Goal: Navigation & Orientation: Go to known website

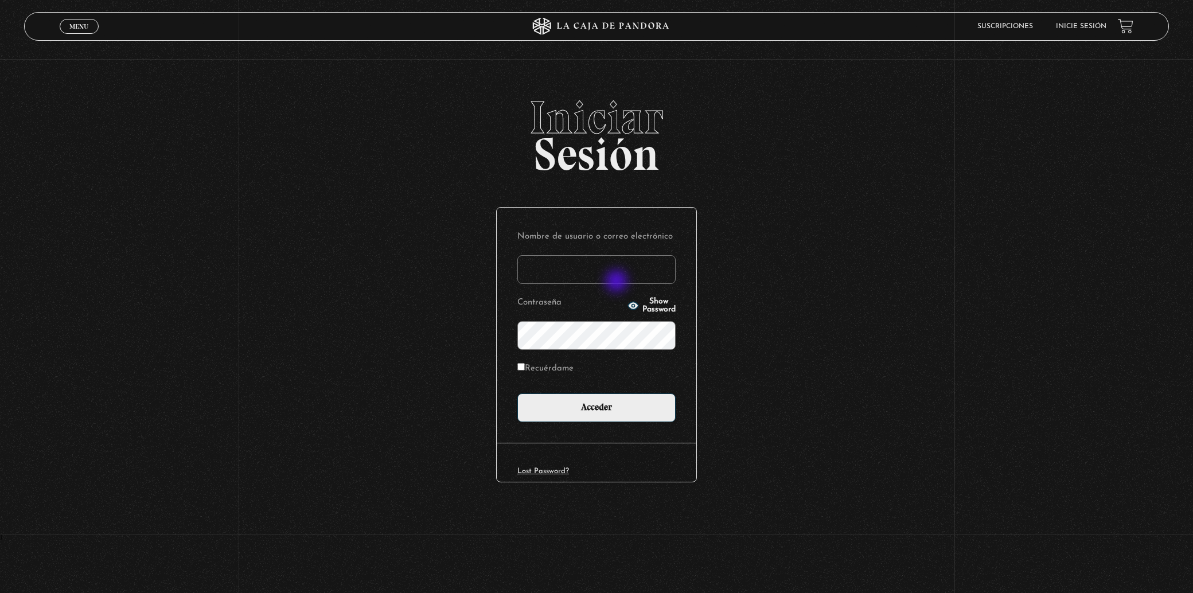
click at [618, 276] on input "Nombre de usuario o correo electrónico" at bounding box center [596, 269] width 158 height 29
type input "rixardontthe@gmail.com"
click at [517, 393] on input "Acceder" at bounding box center [596, 407] width 158 height 29
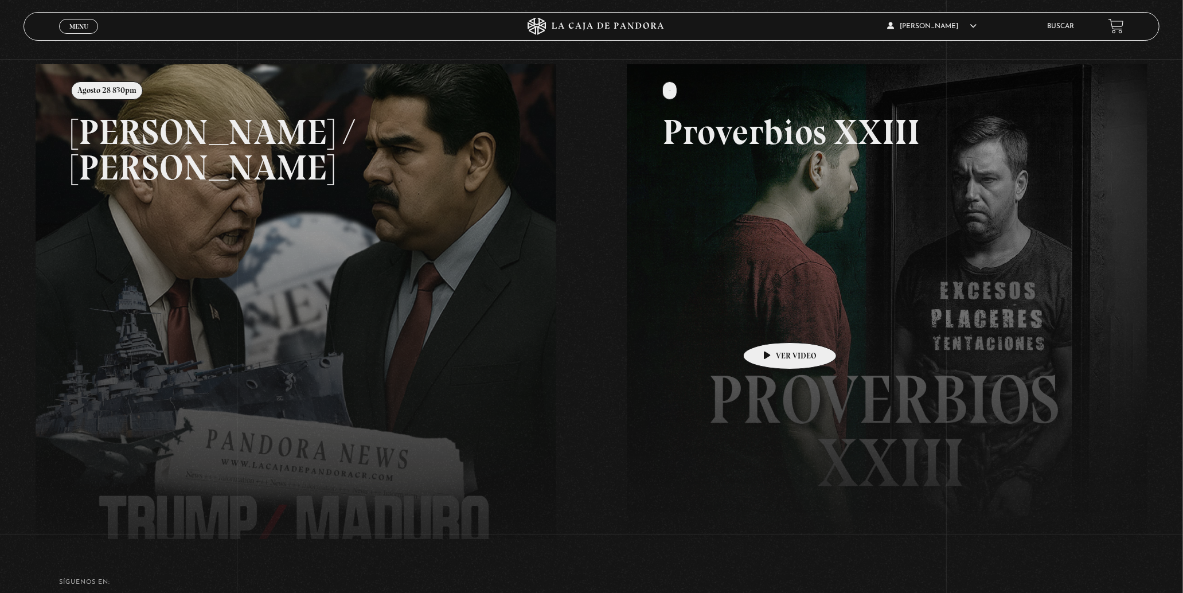
scroll to position [191, 0]
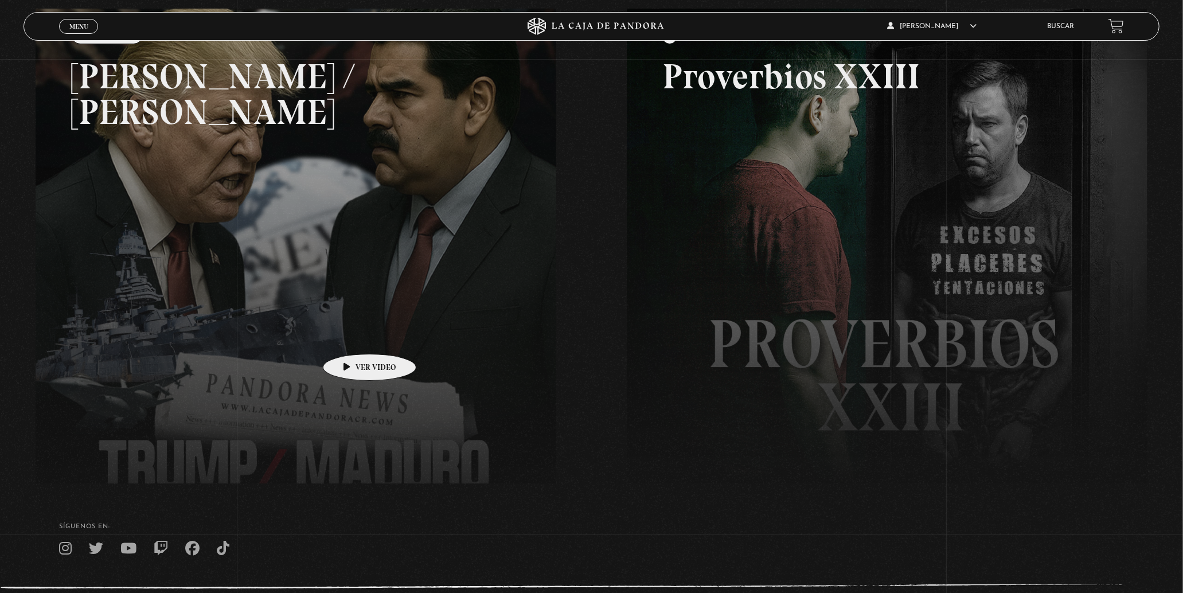
click at [350, 337] on link at bounding box center [627, 305] width 1183 height 593
